Goal: Information Seeking & Learning: Learn about a topic

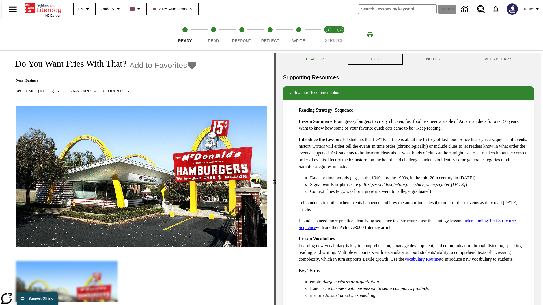
click at [374, 59] on button "TO-DO" at bounding box center [374, 60] width 57 height 14
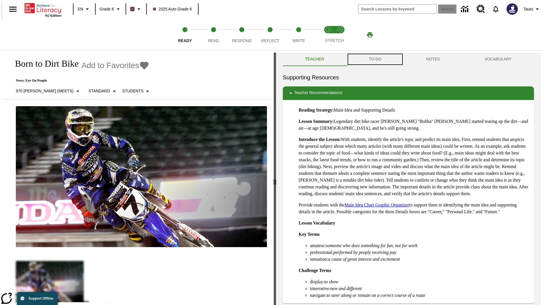
click at [374, 59] on button "TO-DO" at bounding box center [374, 60] width 57 height 14
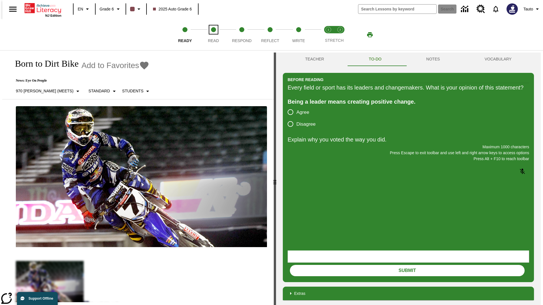
click at [213, 35] on span "Read" at bounding box center [213, 38] width 11 height 10
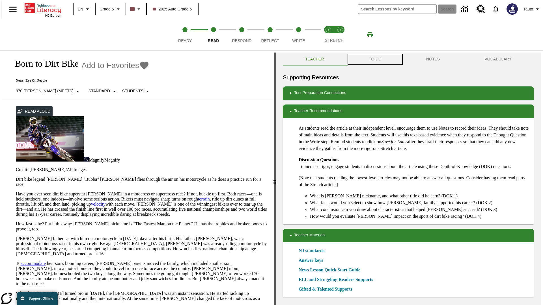
scroll to position [0, 0]
click at [374, 59] on button "TO-DO" at bounding box center [374, 59] width 57 height 14
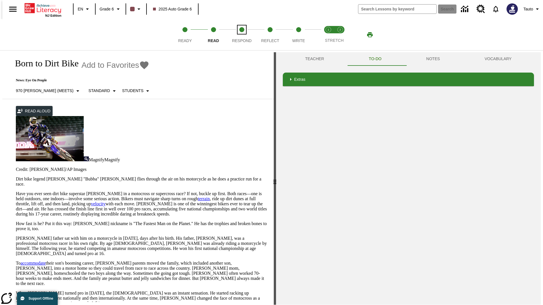
click at [242, 35] on span "Respond" at bounding box center [242, 38] width 20 height 10
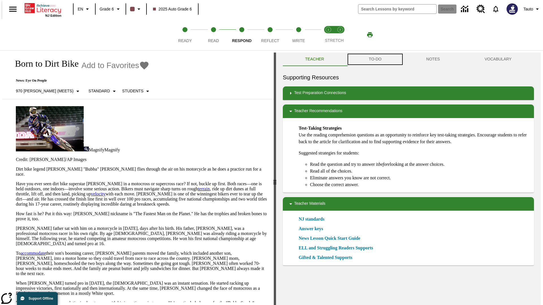
scroll to position [0, 0]
click at [374, 59] on button "TO-DO" at bounding box center [374, 59] width 57 height 14
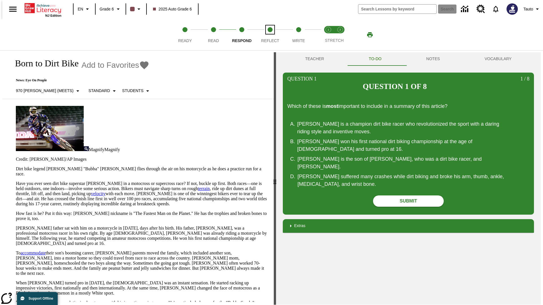
click at [270, 35] on span "Reflect" at bounding box center [270, 38] width 18 height 10
